Goal: Task Accomplishment & Management: Manage account settings

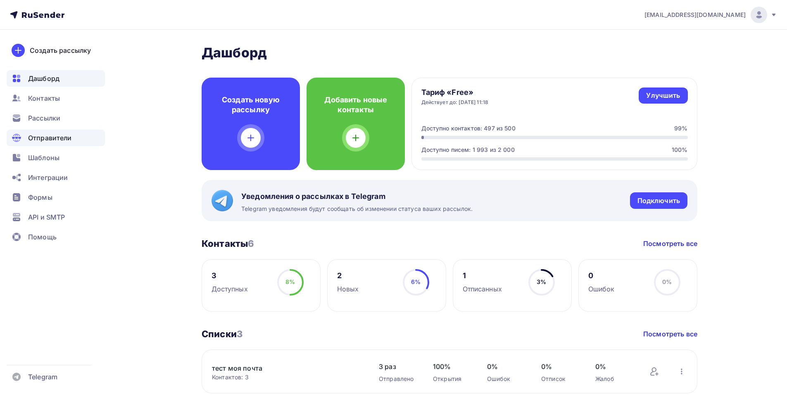
click at [62, 139] on span "Отправители" at bounding box center [50, 138] width 44 height 10
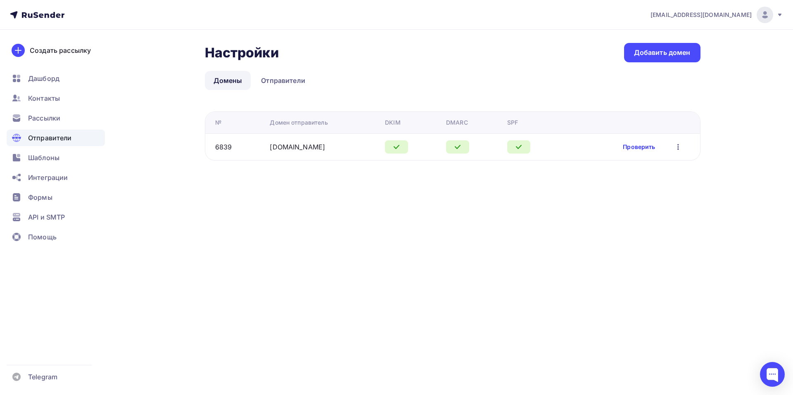
click at [625, 145] on link "Проверить" at bounding box center [639, 147] width 32 height 8
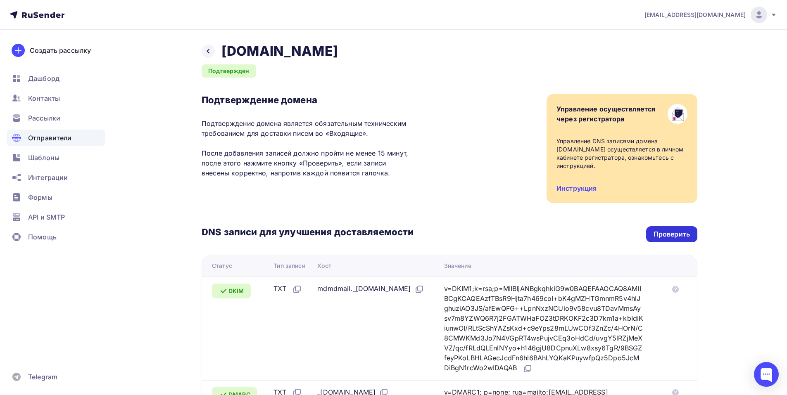
click at [682, 231] on div "Проверить" at bounding box center [671, 234] width 36 height 9
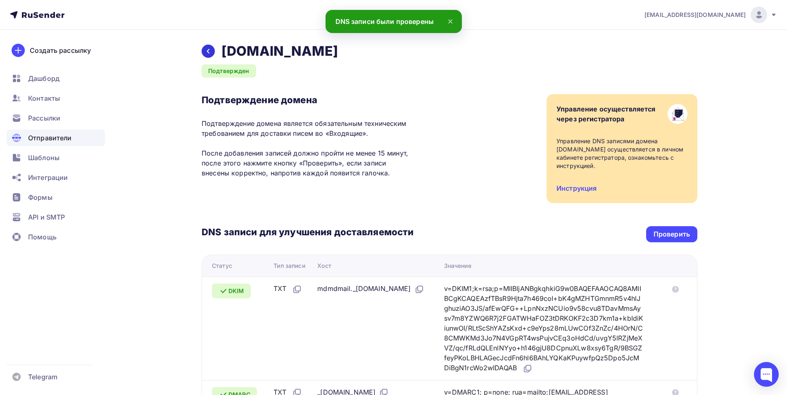
click at [211, 52] on icon at bounding box center [208, 51] width 7 height 7
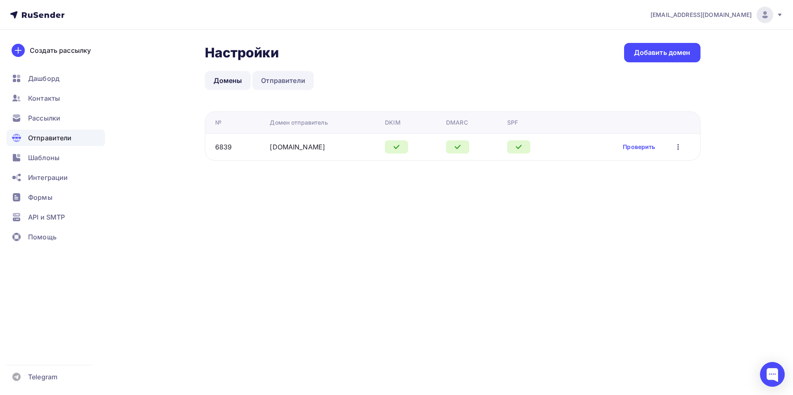
click at [269, 84] on link "Отправители" at bounding box center [283, 80] width 62 height 19
